Goal: Information Seeking & Learning: Learn about a topic

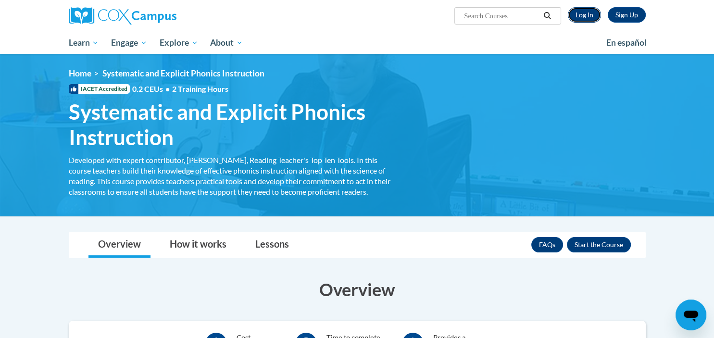
click at [585, 16] on link "Log In" at bounding box center [584, 14] width 33 height 15
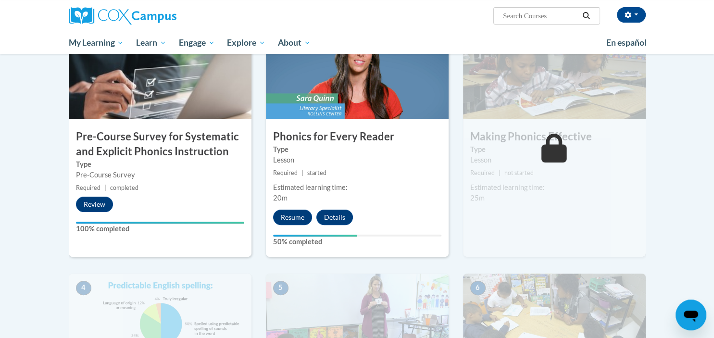
scroll to position [254, 0]
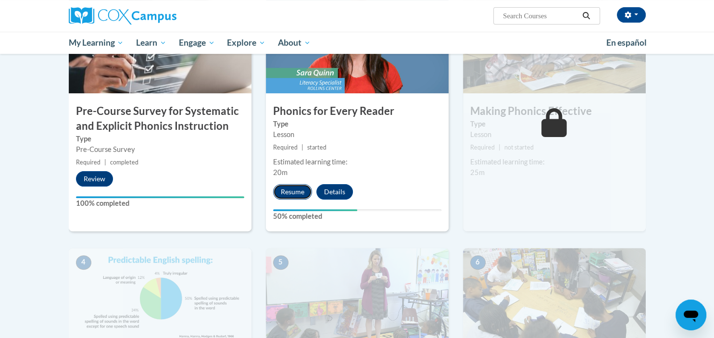
click at [303, 187] on button "Resume" at bounding box center [292, 191] width 39 height 15
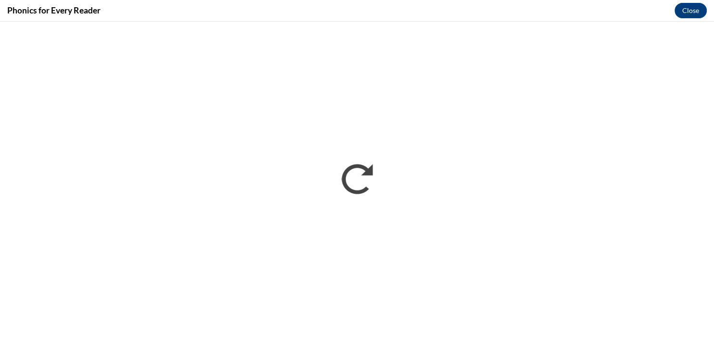
scroll to position [0, 0]
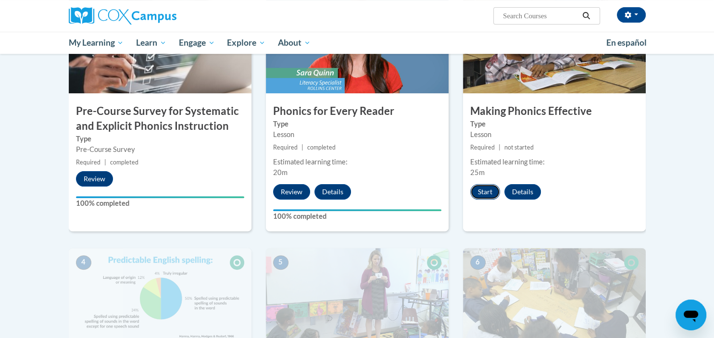
click at [490, 189] on button "Start" at bounding box center [485, 191] width 30 height 15
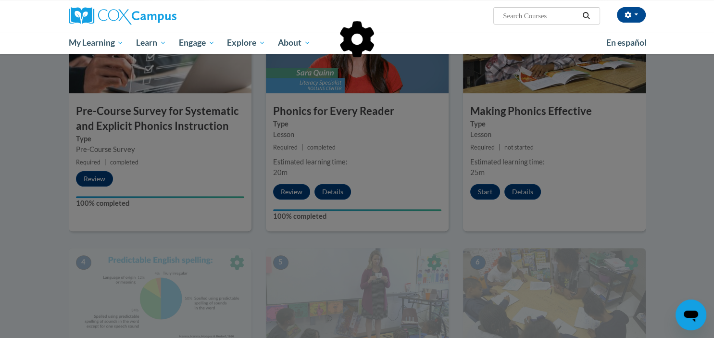
click at [664, 134] on div at bounding box center [357, 169] width 714 height 338
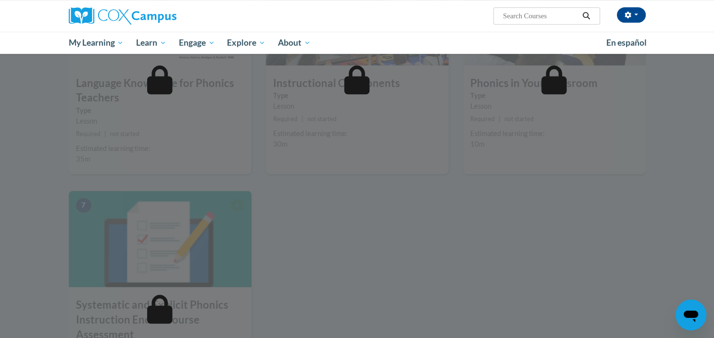
scroll to position [482, 0]
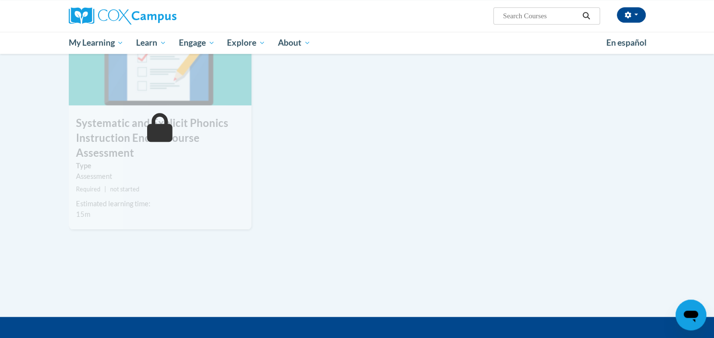
scroll to position [736, 0]
